Goal: Task Accomplishment & Management: Manage account settings

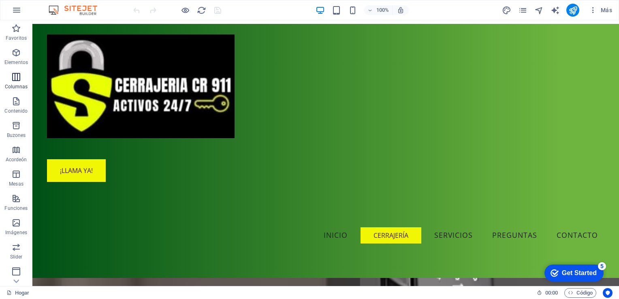
scroll to position [70, 0]
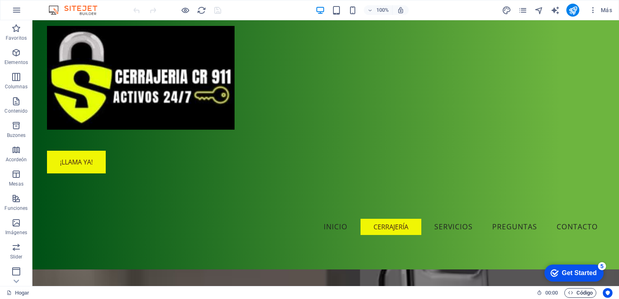
click at [581, 297] on font "Código" at bounding box center [585, 293] width 16 height 10
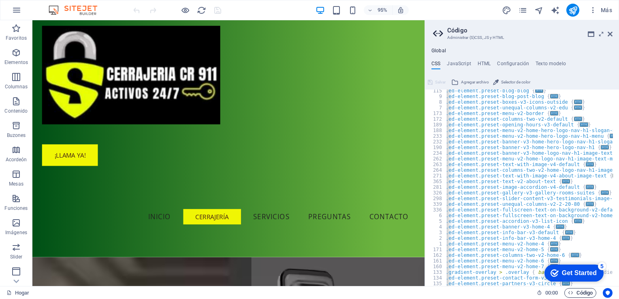
scroll to position [0, 0]
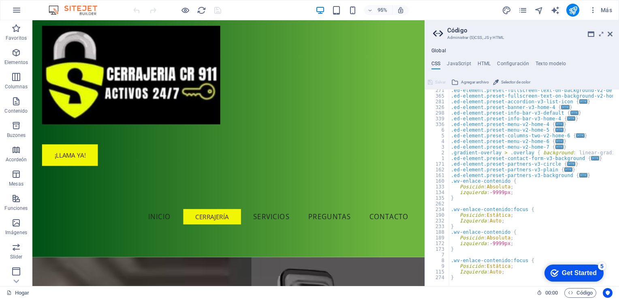
click at [510, 276] on div ".ed-element.preset-fullscreen-text-on-background-v2-default { ... } .ed-element…" at bounding box center [615, 189] width 333 height 202
type textarea "}"
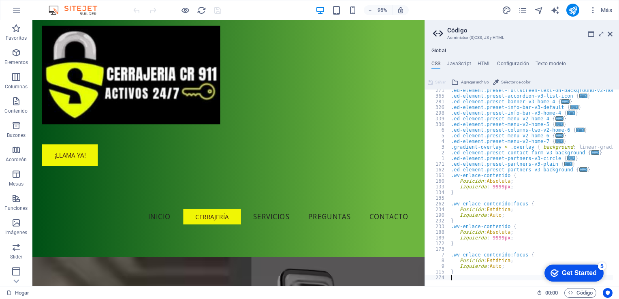
scroll to position [405, 0]
type textarea "}"
click at [479, 273] on div ".ed-element.preset-fullscreen-text-on-background-v2-home-logo-nav-h1-image-text…" at bounding box center [615, 189] width 333 height 202
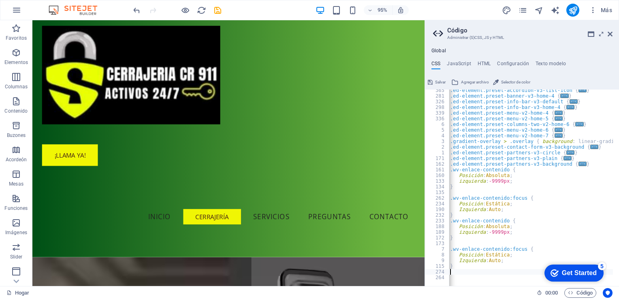
scroll to position [0, 1]
paste textarea "}"
type textarea "}"
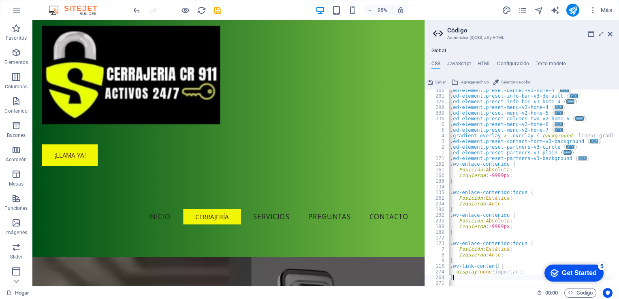
scroll to position [416, 0]
click at [573, 13] on icon "publicar" at bounding box center [572, 10] width 9 height 9
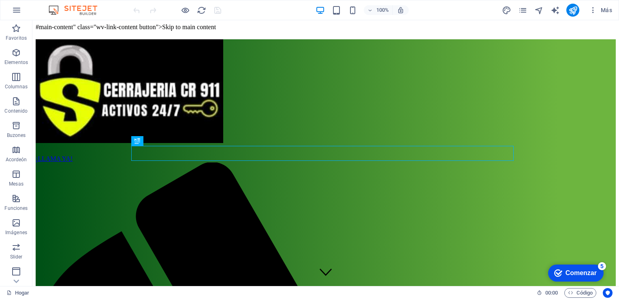
scroll to position [226, 0]
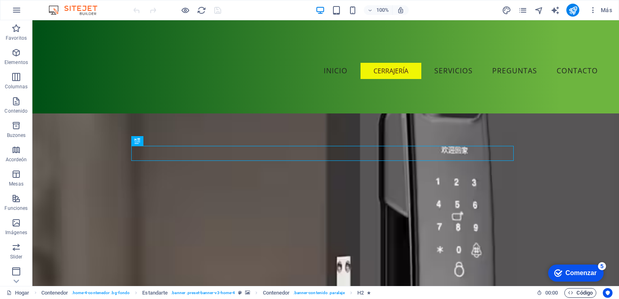
click at [577, 293] on font "Código" at bounding box center [585, 293] width 16 height 10
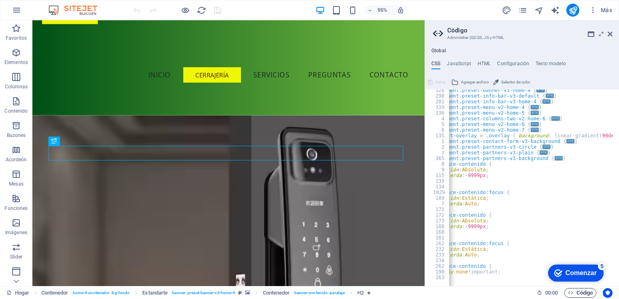
scroll to position [0, 0]
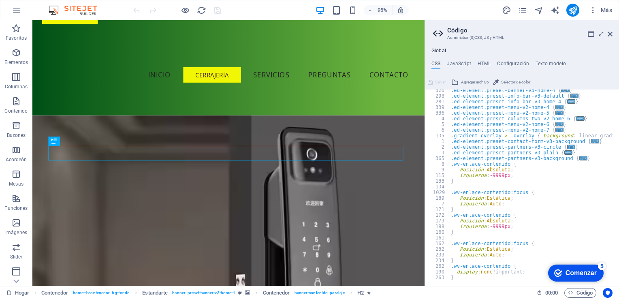
click at [483, 279] on div at bounding box center [615, 282] width 333 height 8
type textarea "}"
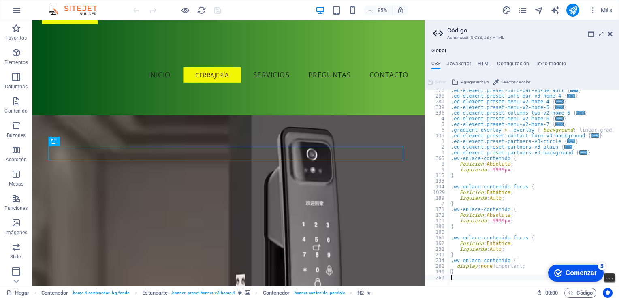
scroll to position [421, 0]
paste textarea "}"
type textarea "}"
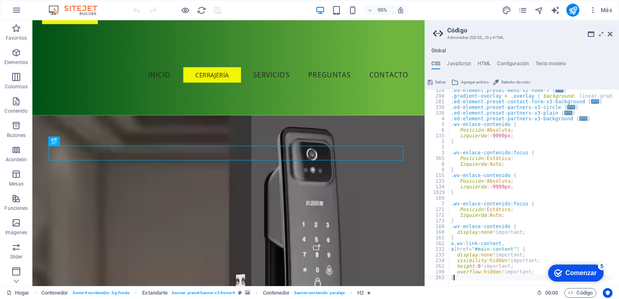
scroll to position [455, 0]
click at [574, 12] on icon "publicar" at bounding box center [572, 10] width 9 height 9
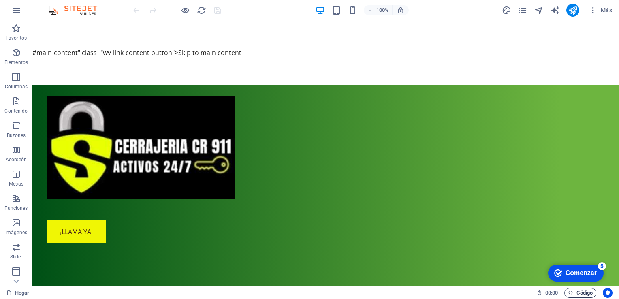
click at [583, 290] on font "Código" at bounding box center [585, 293] width 16 height 10
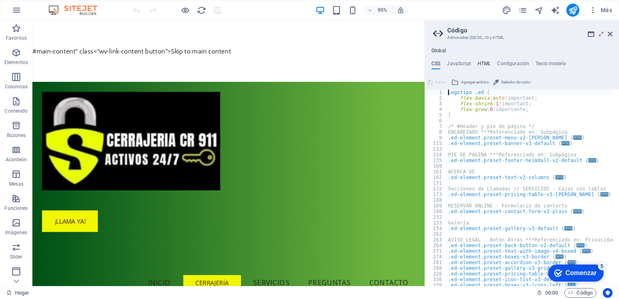
click at [483, 63] on h4 "HTML" at bounding box center [484, 65] width 13 height 9
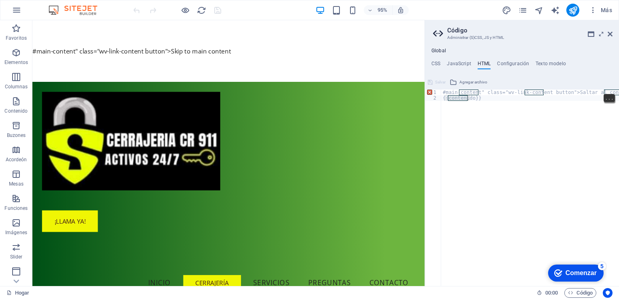
click at [494, 97] on div "#main-content" class="wv-link-content button">Saltar al contenido principal </ …" at bounding box center [538, 191] width 194 height 202
click at [486, 100] on div "#main-content" class="wv-link-content button">Saltar al contenido principal </ …" at bounding box center [538, 191] width 194 height 202
click at [493, 98] on div "#main-content" class="wv-link-content button">Saltar al contenido principal </ …" at bounding box center [538, 191] width 194 height 202
click at [487, 102] on div "#main-content" class="wv-link-content button">Saltar al contenido principal </ …" at bounding box center [538, 191] width 194 height 202
click at [479, 97] on div "#main-content" class="wv-link-content button">Saltar al contenido principal </ …" at bounding box center [538, 191] width 194 height 202
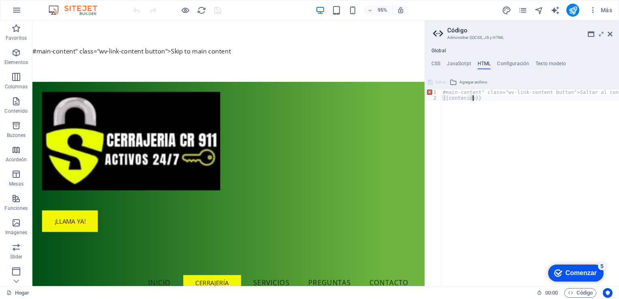
click at [493, 104] on div "#main-content" class="wv-link-content button">Saltar al contenido principal </ …" at bounding box center [538, 191] width 194 height 202
click at [491, 95] on div "#main-content" class="wv-link-content button">Saltar al contenido principal </ …" at bounding box center [538, 191] width 194 height 202
click at [487, 98] on div "#main-content" class="wv-link-content button">Saltar al contenido principal </ …" at bounding box center [538, 191] width 194 height 202
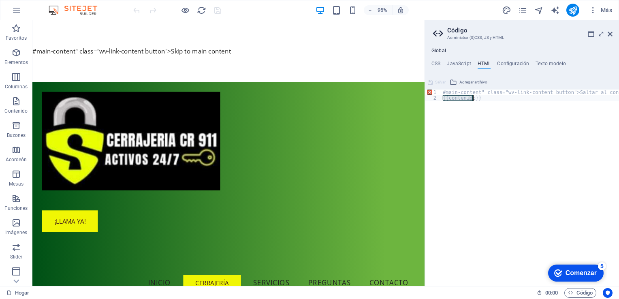
click at [487, 98] on div "#main-content" class="wv-link-content button">Saltar al contenido principal </ …" at bounding box center [538, 191] width 194 height 202
click at [489, 96] on div "#main-content" class="wv-link-content button">Saltar al contenido principal </ …" at bounding box center [530, 188] width 178 height 196
type textarea "{{content}}"
click at [489, 96] on div "#main-content" class="wv-link-content button">Saltar al contenido principal </ …" at bounding box center [538, 191] width 194 height 202
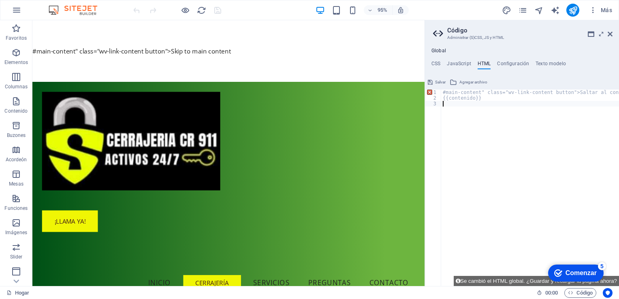
paste textarea "</style>"
type textarea "</style>"
click at [577, 270] on div "Comenzar" at bounding box center [581, 272] width 31 height 7
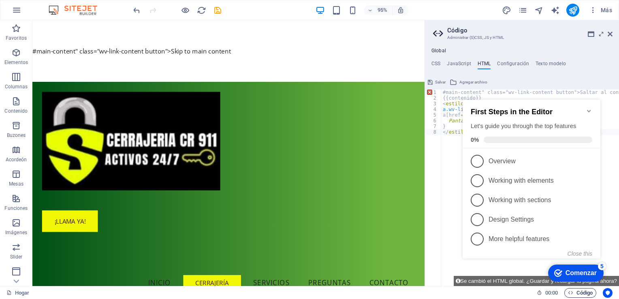
click at [584, 290] on font "Código" at bounding box center [585, 293] width 16 height 10
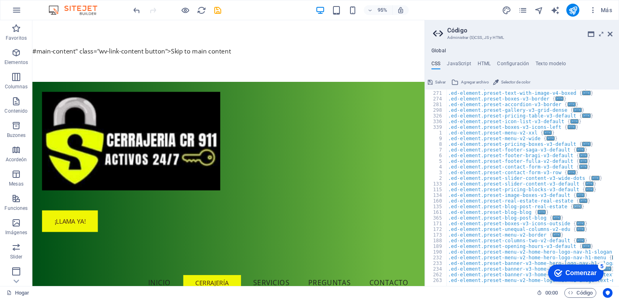
click at [574, 207] on span "..." at bounding box center [578, 206] width 8 height 4
type textarea ".ed-element.preset-blog-post-real-estate {"
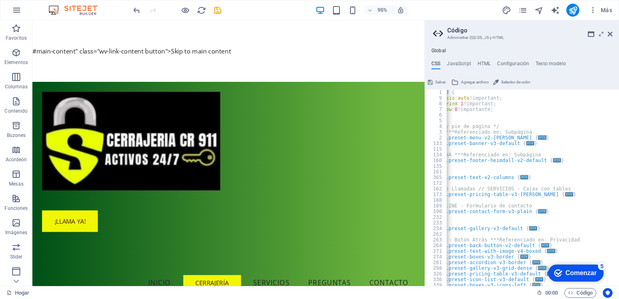
scroll to position [0, 35]
click at [485, 52] on ul "Global" at bounding box center [522, 51] width 194 height 6
click at [485, 65] on h4 "HTML" at bounding box center [484, 65] width 13 height 9
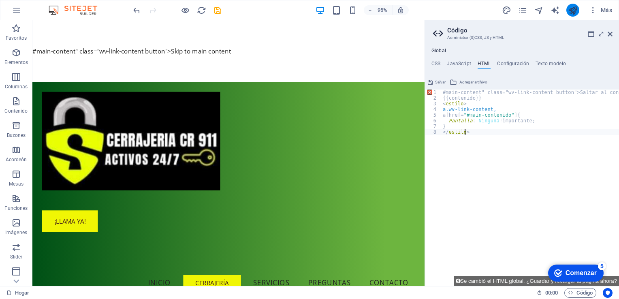
click at [570, 13] on icon "publicar" at bounding box center [572, 10] width 9 height 9
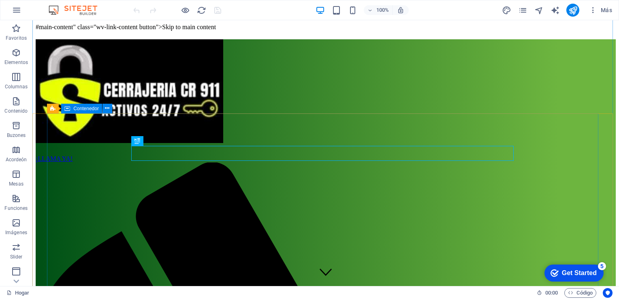
scroll to position [226, 0]
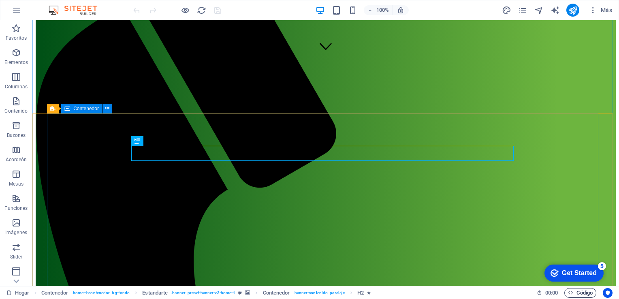
click at [572, 290] on icon "button" at bounding box center [570, 292] width 5 height 5
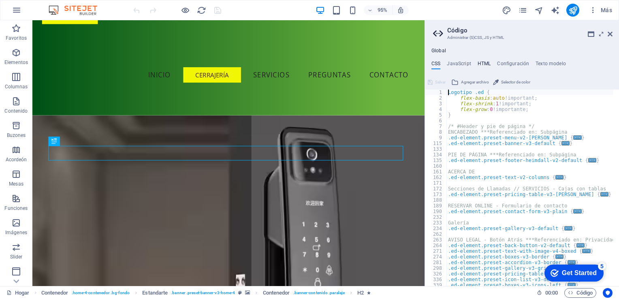
click at [483, 65] on h4 "HTML" at bounding box center [484, 65] width 13 height 9
type textarea "#main-content" class="wv-link-content button">Skip to main content</a>"
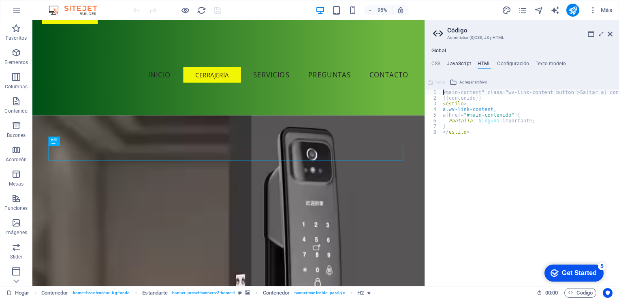
click at [459, 66] on h4 "JavaScript" at bounding box center [459, 65] width 24 height 9
type textarea "/* JS for preset "Menu V2" */"
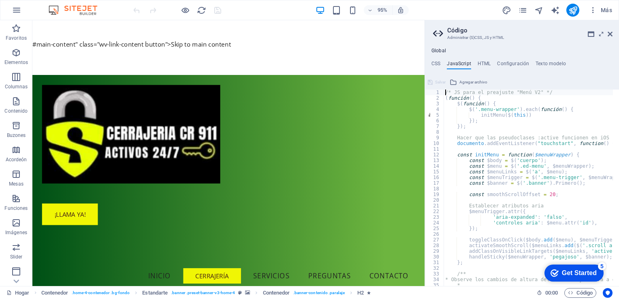
scroll to position [0, 0]
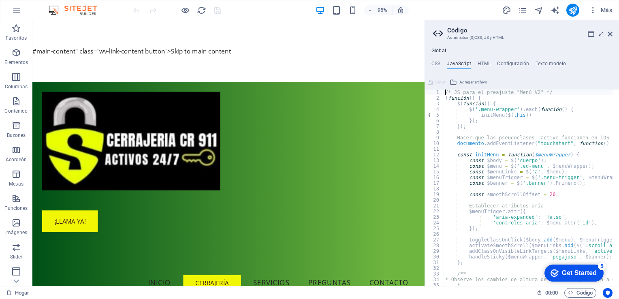
click at [441, 49] on h4 "Global" at bounding box center [438, 51] width 15 height 6
click at [485, 62] on h4 "HTML" at bounding box center [484, 65] width 13 height 9
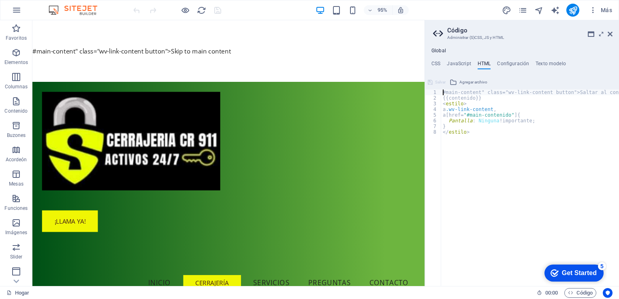
click at [509, 132] on div "#main-content" class="wv-link-content button">Saltar al contenido principal </ …" at bounding box center [538, 191] width 194 height 202
type textarea "</style>"
click at [493, 133] on div "#main-content" class="wv-link-content button">Saltar al contenido principal </ …" at bounding box center [538, 191] width 194 height 202
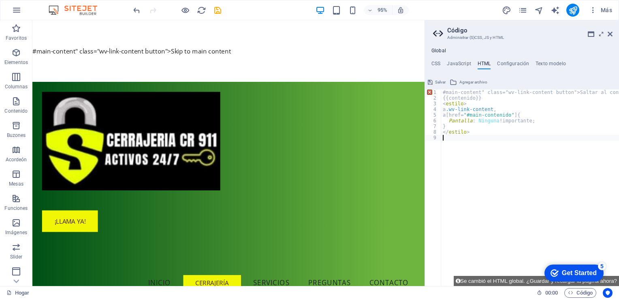
paste textarea "#main-content" class="wv-link-content button">Skip to main content</a>"
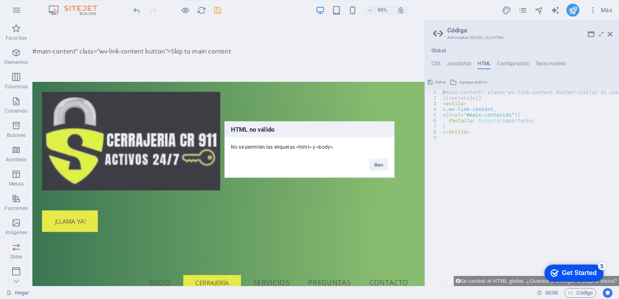
click at [383, 164] on button "Bien" at bounding box center [378, 165] width 19 height 12
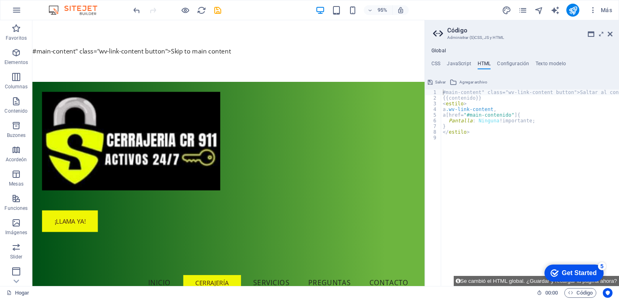
click at [478, 135] on div "#main-content" class="wv-link-content button">Saltar al contenido principal </ …" at bounding box center [538, 191] width 194 height 202
click at [485, 128] on div "#main-content" class="wv-link-content button">Saltar al contenido principal </ …" at bounding box center [538, 191] width 194 height 202
click at [487, 132] on div "#main-content" class="wv-link-content button">Saltar al contenido principal </ …" at bounding box center [538, 191] width 194 height 202
click at [497, 128] on div "#main-content" class="wv-link-content button">Saltar al contenido principal </ …" at bounding box center [538, 191] width 194 height 202
click at [501, 130] on div "#main-content" class="wv-link-content button">Saltar al contenido principal </ …" at bounding box center [538, 191] width 194 height 202
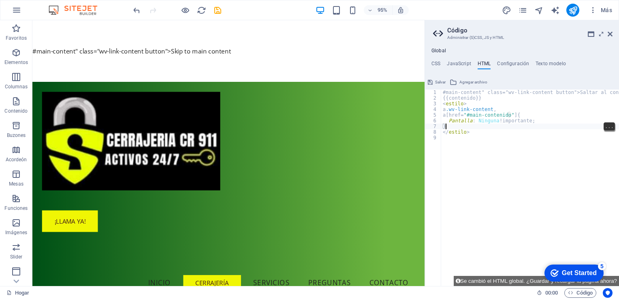
type textarea "</style>"
paste textarea "#main-content" class="wv-link-content button">Skip to main content</a>"
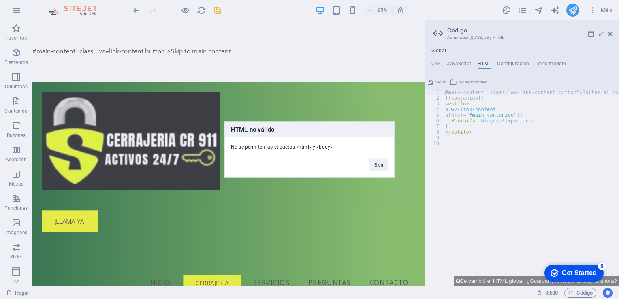
click at [383, 160] on button "Bien" at bounding box center [378, 165] width 19 height 12
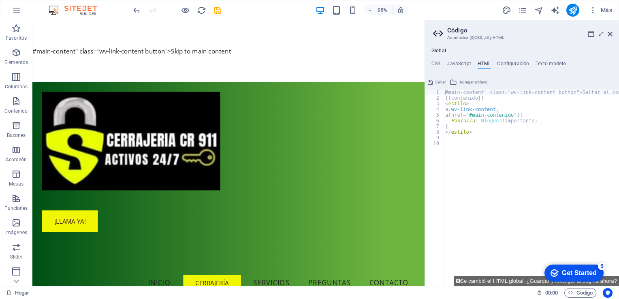
click at [496, 130] on div "#main-content" class="wv-link-content button">Saltar al contenido principal </ …" at bounding box center [541, 191] width 194 height 202
click at [489, 98] on div "#main-content" class="wv-link-content button">Saltar al contenido principal </ …" at bounding box center [541, 191] width 194 height 202
type textarea "{{content}}"
click at [502, 97] on div "#main-content" class="wv-link-content button">Saltar al contenido principal </ …" at bounding box center [541, 191] width 194 height 202
paste textarea "#main-content" class="wv-link-content button">Skip to main content</a>"
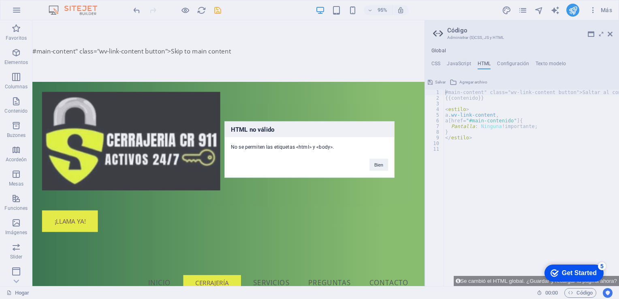
click at [382, 162] on button "Bien" at bounding box center [378, 165] width 19 height 12
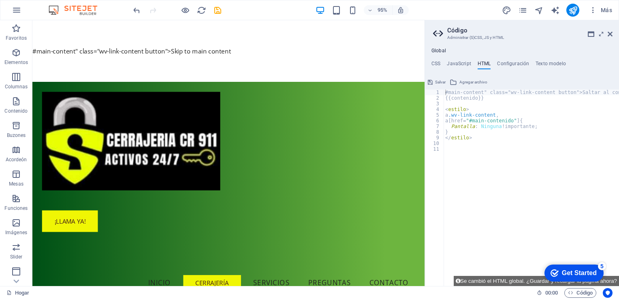
click at [491, 100] on div "#main-content" class="wv-link-content button">Saltar al contenido principal </ …" at bounding box center [541, 191] width 194 height 202
type textarea "{{content}}"
click at [606, 100] on span "..." at bounding box center [609, 97] width 11 height 7
click at [521, 165] on div "#main-content" class="wv-link-content button">Saltar al contenido principal </ …" at bounding box center [541, 191] width 194 height 202
click at [505, 281] on font "Se cambió el HTML global. ¿Guardar y recargar la página ahora?" at bounding box center [538, 281] width 157 height 6
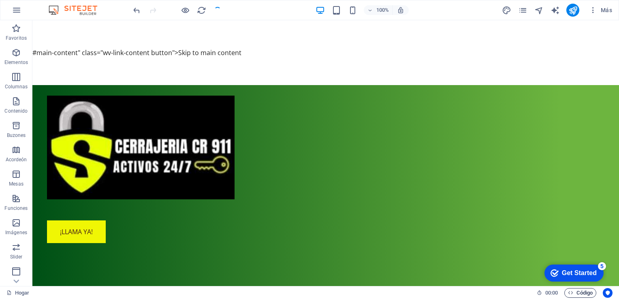
click at [577, 297] on font "Código" at bounding box center [585, 293] width 16 height 10
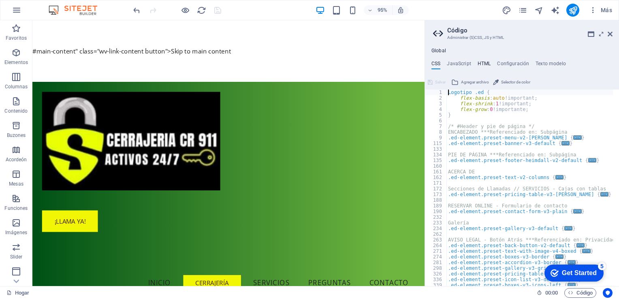
click at [484, 62] on h4 "HTML" at bounding box center [484, 65] width 13 height 9
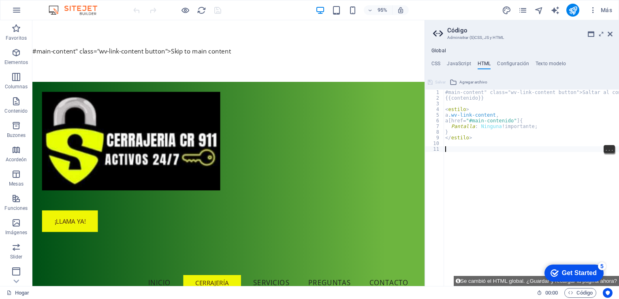
paste textarea "#main-content" class="wv-link-content button">Skip to main content</a>"
type textarea "#main-content" class="wv-link-content button">Skip to main content</a>"
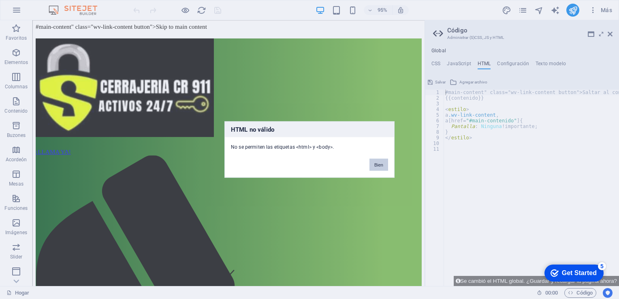
click at [383, 163] on button "Bien" at bounding box center [378, 165] width 19 height 12
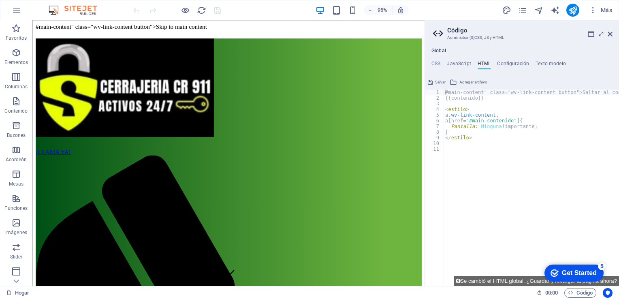
click at [469, 145] on div "#main-content" class="wv-link-content button">Saltar al contenido principal </ …" at bounding box center [541, 191] width 194 height 202
paste textarea "#main-content" class="wv-link-content button">Skip to main content</a>"
type textarea "#main-content" class="wv-link-content button">Skip to main content</a>"
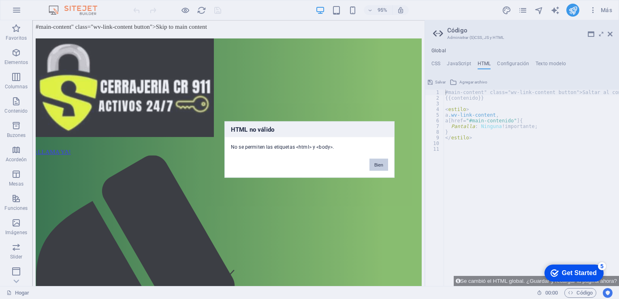
click at [382, 168] on button "Bien" at bounding box center [378, 165] width 19 height 12
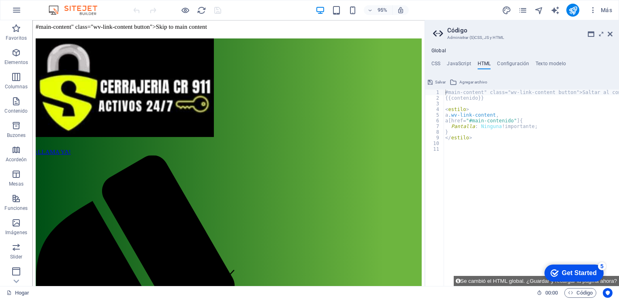
click at [458, 147] on div "#main-content" class="wv-link-content button">Saltar al contenido principal </ …" at bounding box center [541, 191] width 194 height 202
paste textarea "#main-content" class="wv-link-content button">Skip to main content</a>"
type textarea "#main-content" class="wv-link-content button">Skip to main content</a>"
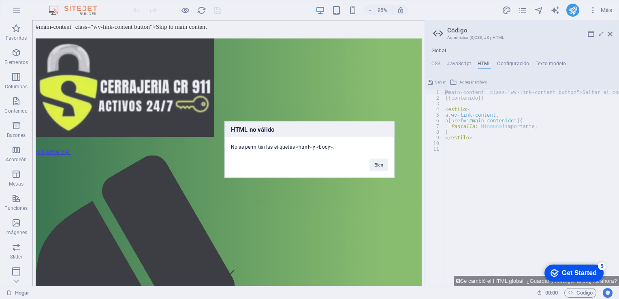
click at [470, 156] on div "HTML no válido No se permiten las etiquetas <html> y <body>. Bien" at bounding box center [309, 149] width 619 height 299
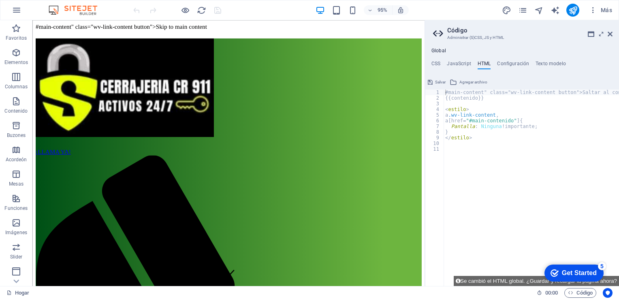
click at [466, 149] on div "#main-content" class="wv-link-content button">Saltar al contenido principal </ …" at bounding box center [541, 191] width 194 height 202
click at [457, 139] on div "#main-content" class="wv-link-content button">Saltar al contenido principal </ …" at bounding box center [541, 191] width 194 height 202
type textarea "</style>"
click at [484, 138] on div "#main-content" class="wv-link-content button">Saltar al contenido principal </ …" at bounding box center [541, 191] width 194 height 202
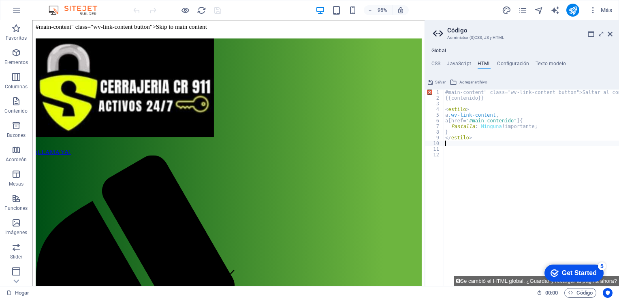
paste textarea "</style>"
type textarea "</style>"
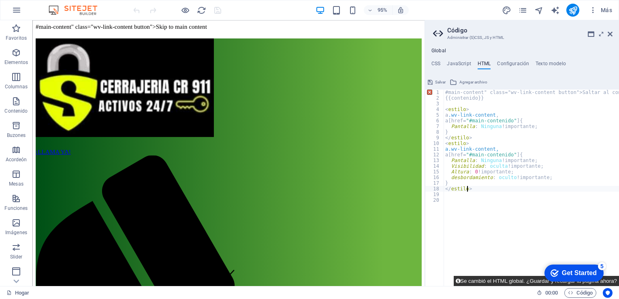
click at [458, 282] on icon at bounding box center [458, 280] width 4 height 5
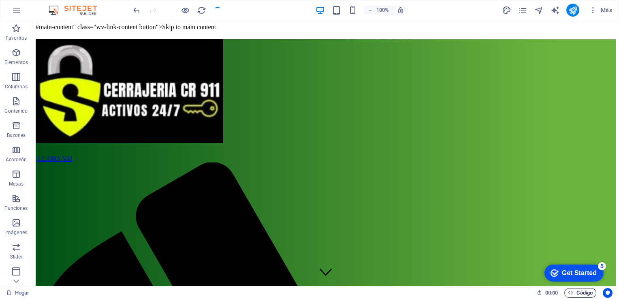
click at [581, 293] on font "Código" at bounding box center [585, 293] width 16 height 10
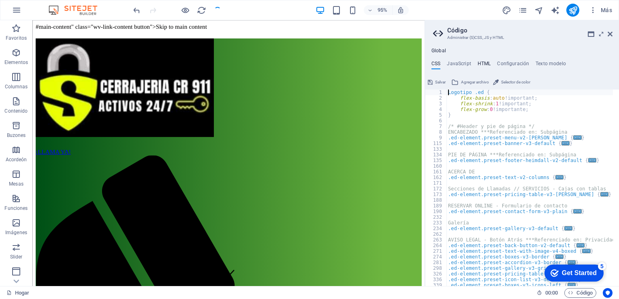
click at [482, 63] on h4 "HTML" at bounding box center [484, 65] width 13 height 9
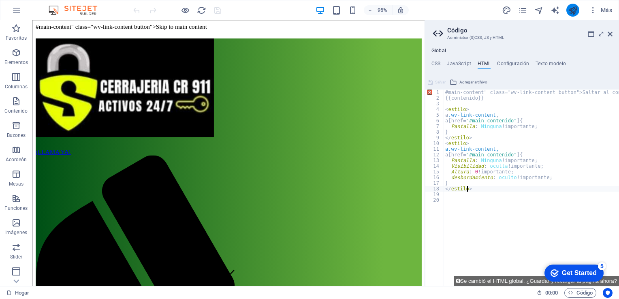
click at [574, 10] on icon "publicar" at bounding box center [572, 10] width 9 height 9
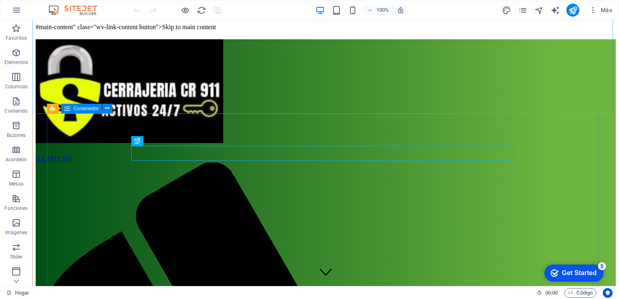
scroll to position [226, 0]
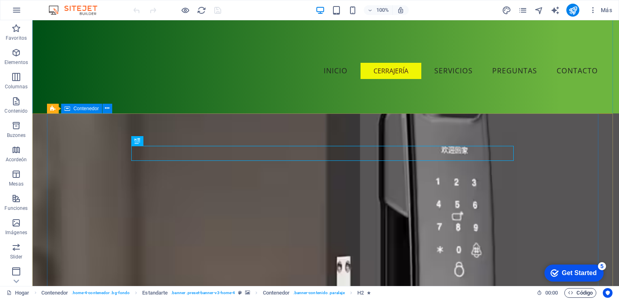
click at [577, 290] on font "Código" at bounding box center [585, 293] width 16 height 10
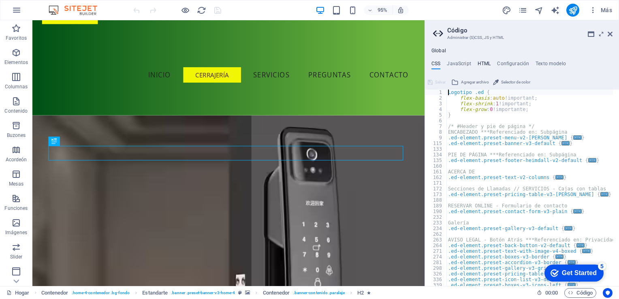
click at [488, 67] on h4 "HTML" at bounding box center [484, 65] width 13 height 9
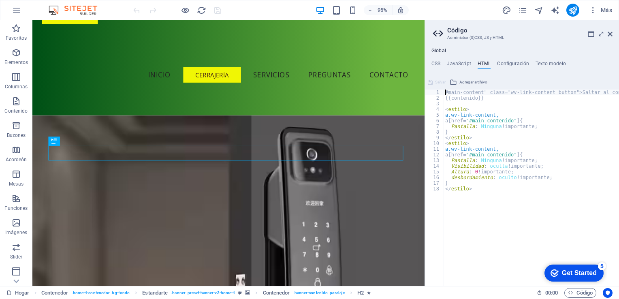
click at [508, 188] on div "#main-content" class="wv-link-content button">Saltar al contenido principal </ …" at bounding box center [541, 191] width 194 height 202
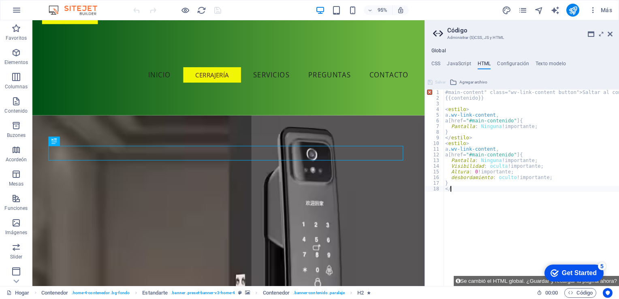
type textarea "<"
type textarea "}"
type textarea "o"
type textarea "h"
type textarea "v"
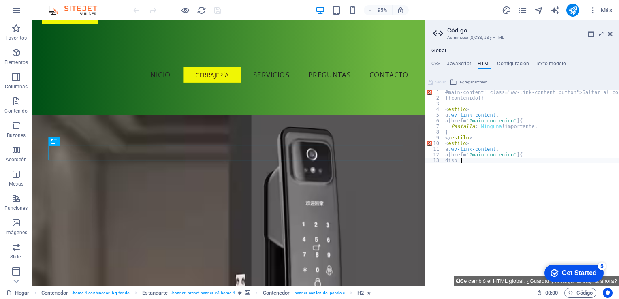
type textarea "d"
type textarea "a"
type textarea "<"
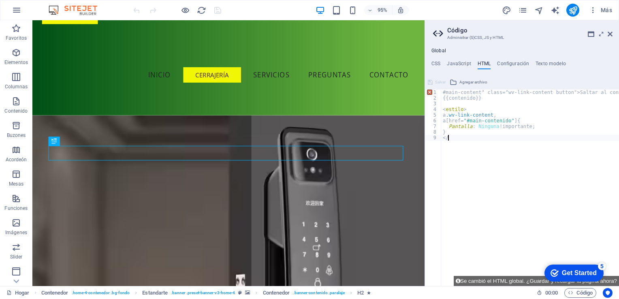
type textarea "}"
type textarea "d"
type textarea "a"
type textarea "<"
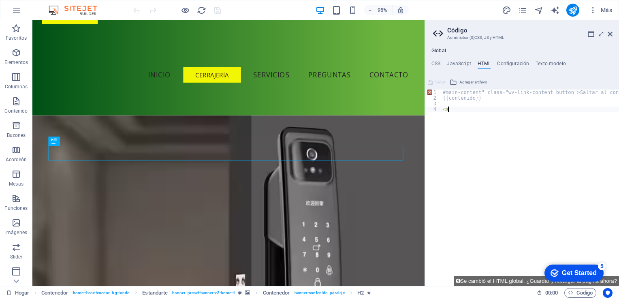
type textarea "#main-content" class="wv-link-content button">Skip to main content</a>"
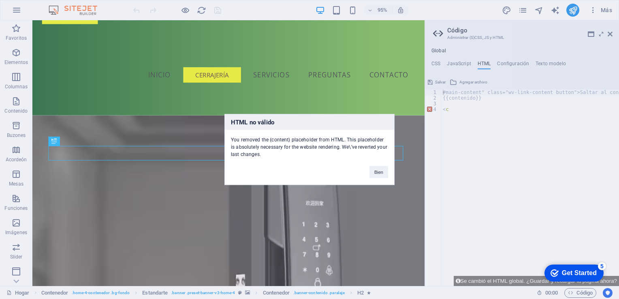
click at [377, 173] on button "Bien" at bounding box center [378, 172] width 19 height 12
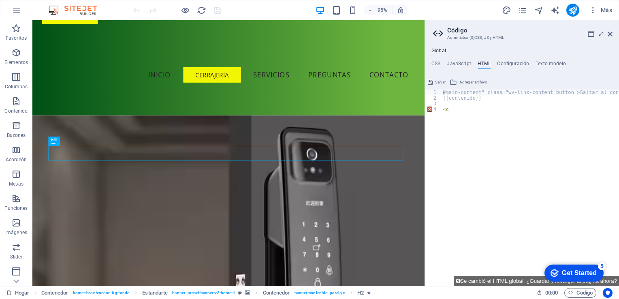
click at [468, 117] on div "#main-content" class="wv-link-content button">Saltar al contenido principal </ …" at bounding box center [538, 191] width 194 height 202
type textarea "<"
click at [474, 98] on div "#main-content" class="wv-link-content button">Saltar al contenido principal </ …" at bounding box center [538, 191] width 194 height 202
type textarea "{{content}}"
click at [493, 99] on div "#main-content" class="wv-link-content button">Saltar al contenido principal </ …" at bounding box center [538, 191] width 194 height 202
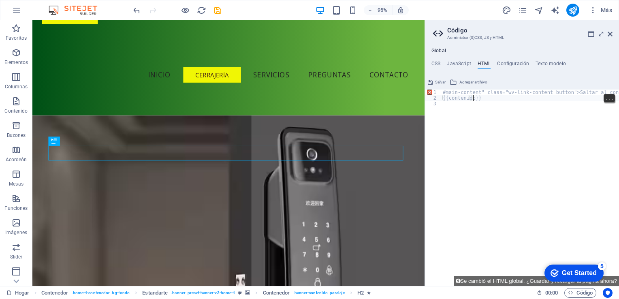
click at [486, 102] on div "#main-content" class="wv-link-content button">Saltar al contenido principal </ …" at bounding box center [538, 191] width 194 height 202
click at [545, 191] on div "#main-content" class="wv-link-content button">Saltar al contenido principal </ …" at bounding box center [538, 191] width 194 height 202
click at [544, 190] on div "#main-content" class="wv-link-content button">Saltar al contenido principal </ …" at bounding box center [538, 191] width 194 height 202
click at [472, 98] on div "#main-content" class="wv-link-content button">Saltar al contenido principal </ …" at bounding box center [538, 191] width 194 height 202
type textarea "{{content}}"
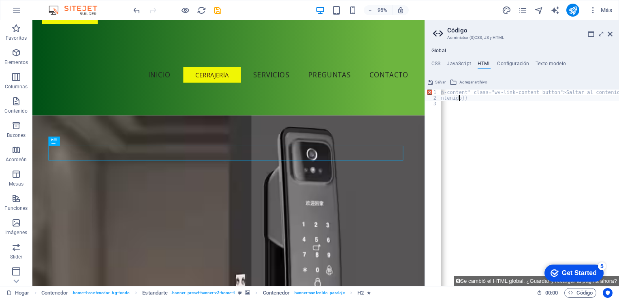
scroll to position [0, 0]
click at [495, 103] on div "#main-content" class="wv-link-content button">Saltar al contenido principal </ …" at bounding box center [538, 191] width 194 height 202
click at [610, 92] on div "#main-content" class="wv-link-content button">Saltar al contenido principal </ …" at bounding box center [538, 191] width 194 height 202
click at [575, 93] on div "#main-content" class="wv-link-contentent </ a > {{contenido}}" at bounding box center [530, 194] width 178 height 208
type textarea "#"
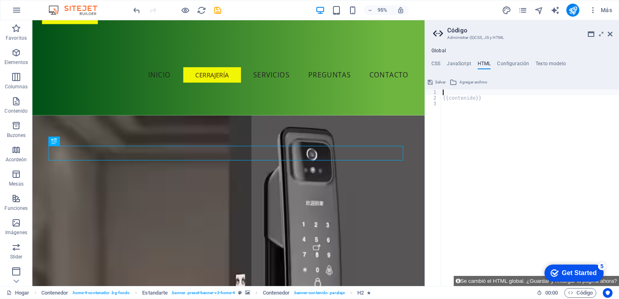
paste textarea "</style>"
type textarea "</style>"
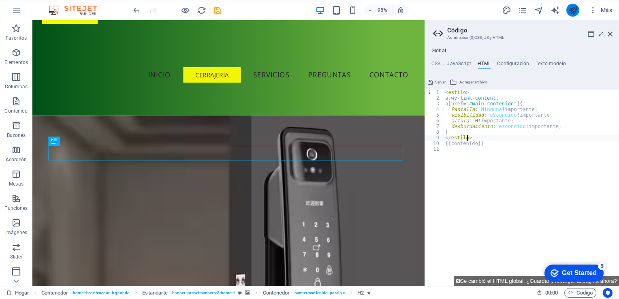
click at [575, 10] on icon "publicar" at bounding box center [572, 10] width 9 height 9
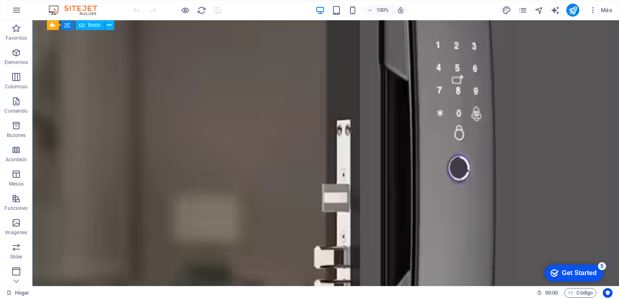
scroll to position [300, 0]
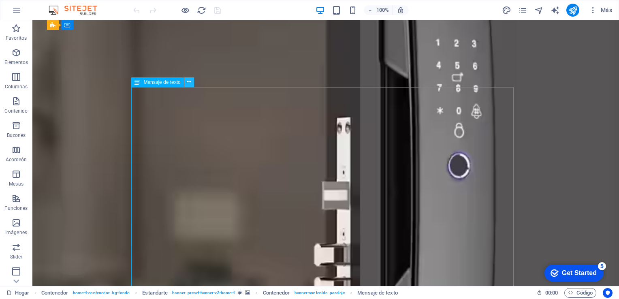
click at [193, 79] on button at bounding box center [189, 82] width 10 height 10
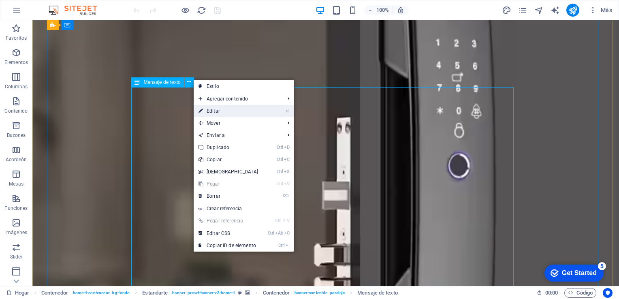
click at [214, 110] on font "Editar" at bounding box center [213, 111] width 13 height 6
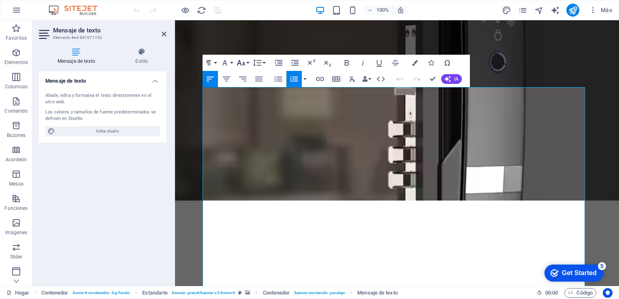
click at [248, 62] on button "Tamaño de fuente" at bounding box center [242, 63] width 15 height 16
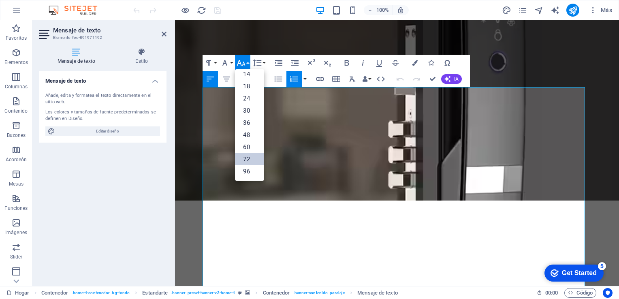
scroll to position [65, 0]
click at [249, 133] on link "48" at bounding box center [249, 135] width 29 height 12
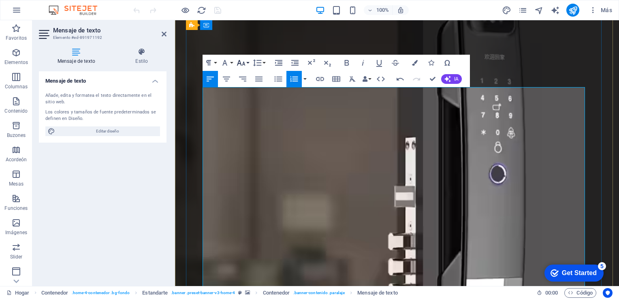
click at [247, 62] on button "Tamaño de fuente" at bounding box center [242, 63] width 15 height 16
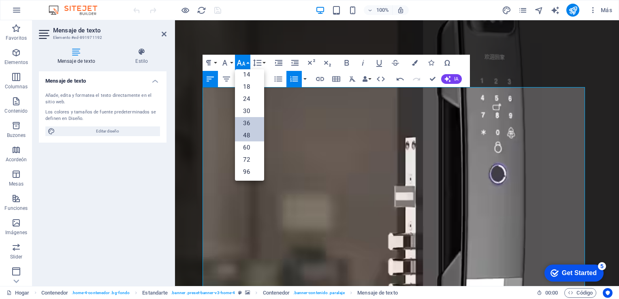
click at [252, 122] on link "36" at bounding box center [249, 123] width 29 height 12
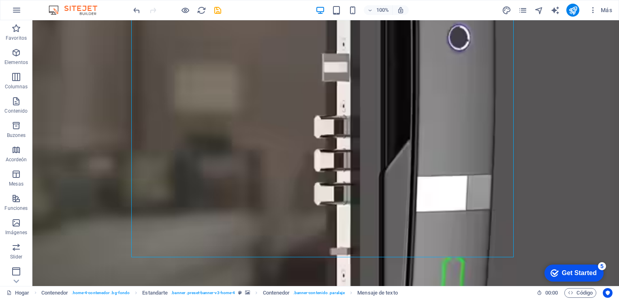
scroll to position [429, 0]
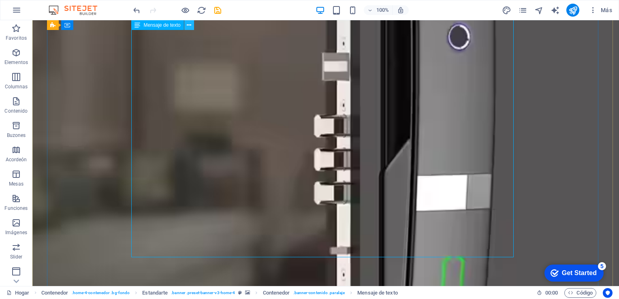
click at [193, 26] on button at bounding box center [189, 25] width 10 height 10
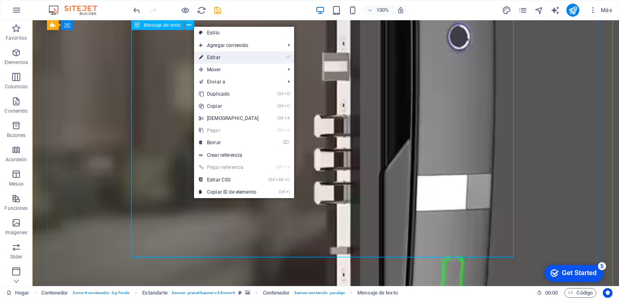
click at [227, 61] on link "⏎ Editar" at bounding box center [229, 57] width 70 height 12
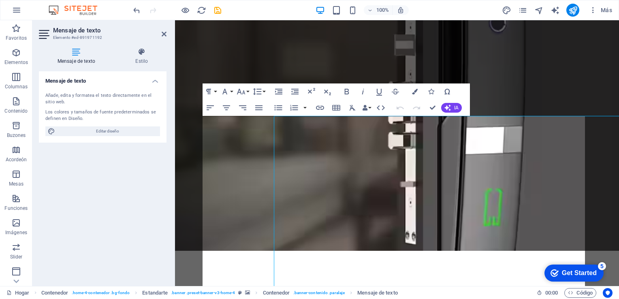
scroll to position [271, 0]
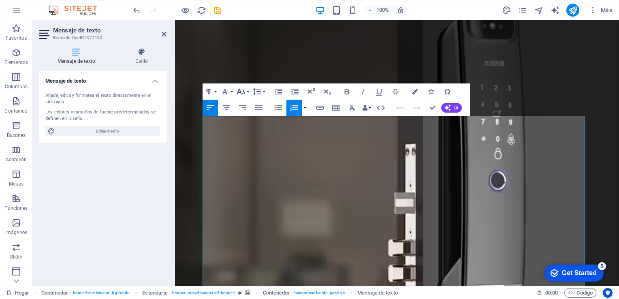
click at [248, 91] on button "Tamaño de fuente" at bounding box center [242, 91] width 15 height 16
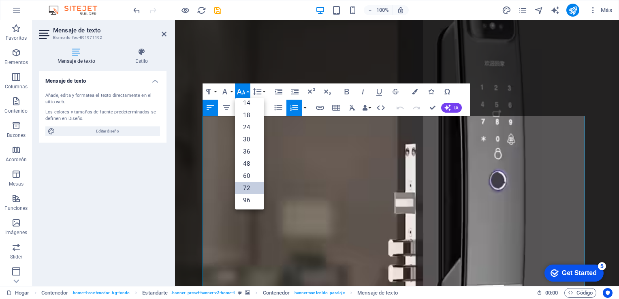
scroll to position [65, 0]
click at [248, 166] on link "48" at bounding box center [249, 164] width 29 height 12
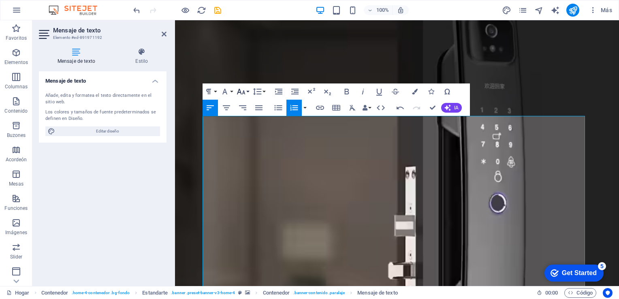
click at [248, 91] on button "Tamaño de fuente" at bounding box center [242, 91] width 15 height 16
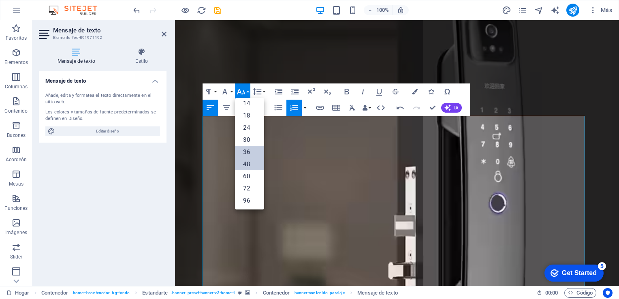
click at [251, 154] on link "36" at bounding box center [249, 152] width 29 height 12
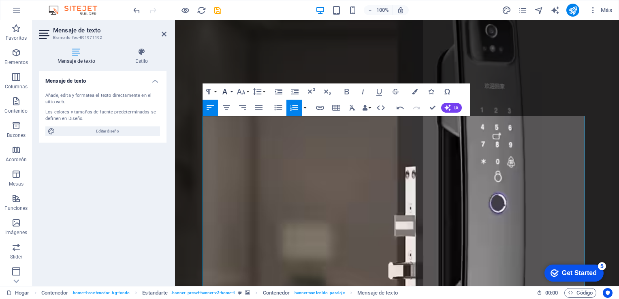
click at [232, 91] on button "Familia tipográfica" at bounding box center [226, 91] width 15 height 16
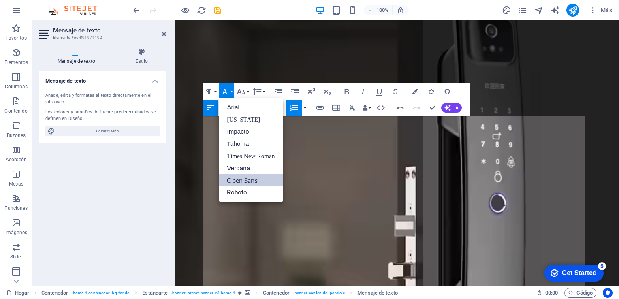
scroll to position [0, 0]
click at [251, 130] on link "Impacto" at bounding box center [251, 132] width 64 height 12
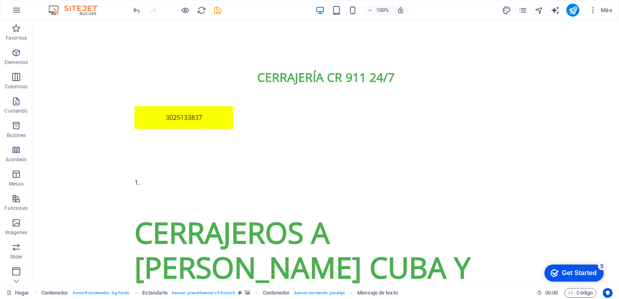
scroll to position [754, 0]
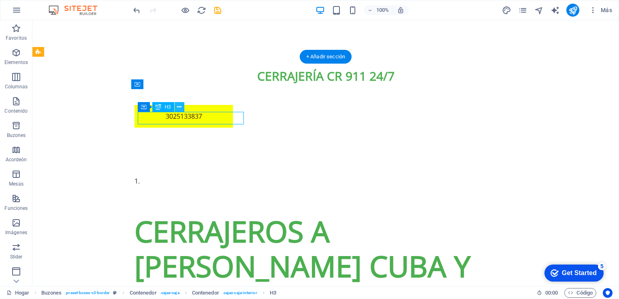
click at [178, 106] on icon at bounding box center [179, 107] width 4 height 9
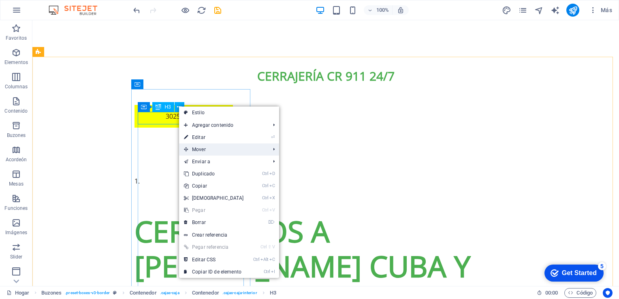
click at [203, 151] on font "Mover" at bounding box center [199, 150] width 14 height 6
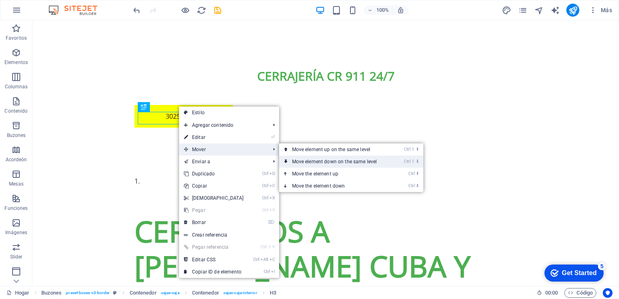
click at [335, 164] on font "Move element down on the same level" at bounding box center [334, 162] width 85 height 6
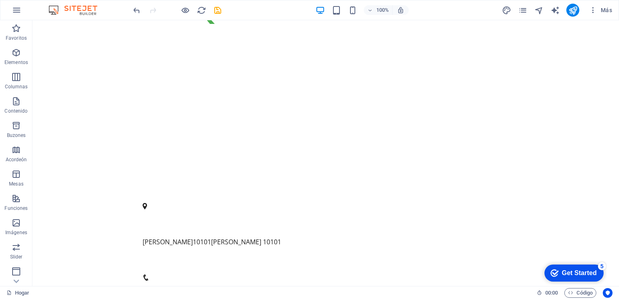
scroll to position [1048, 0]
click at [577, 11] on icon "publicar" at bounding box center [572, 10] width 9 height 9
